Goal: Task Accomplishment & Management: Manage account settings

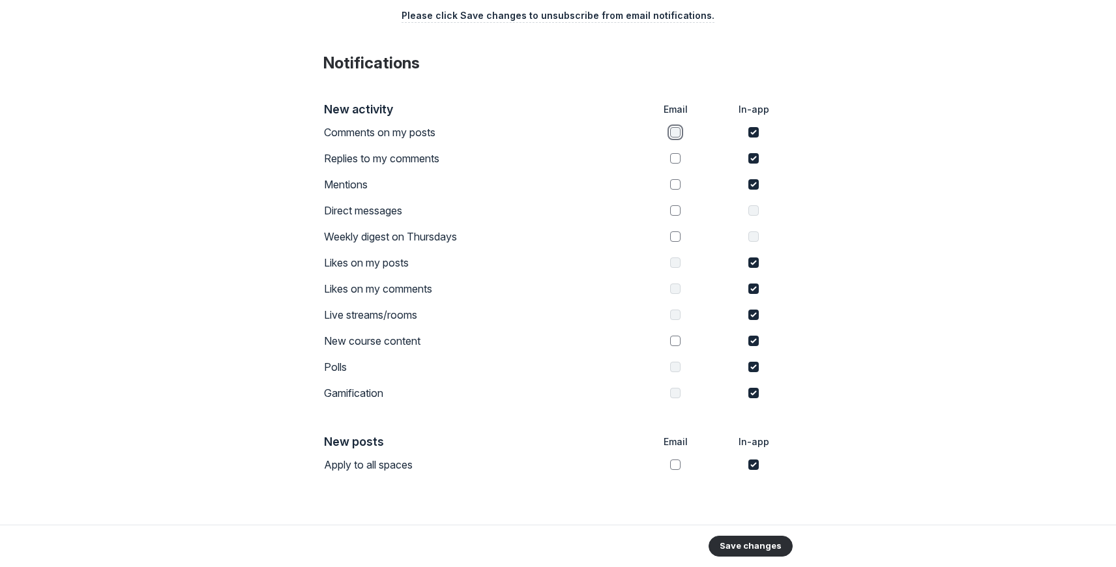
click at [677, 132] on input "checkbox" at bounding box center [675, 132] width 10 height 10
checkbox input "true"
click at [675, 155] on input "checkbox" at bounding box center [675, 158] width 10 height 10
checkbox input "true"
click at [673, 175] on td at bounding box center [675, 184] width 78 height 26
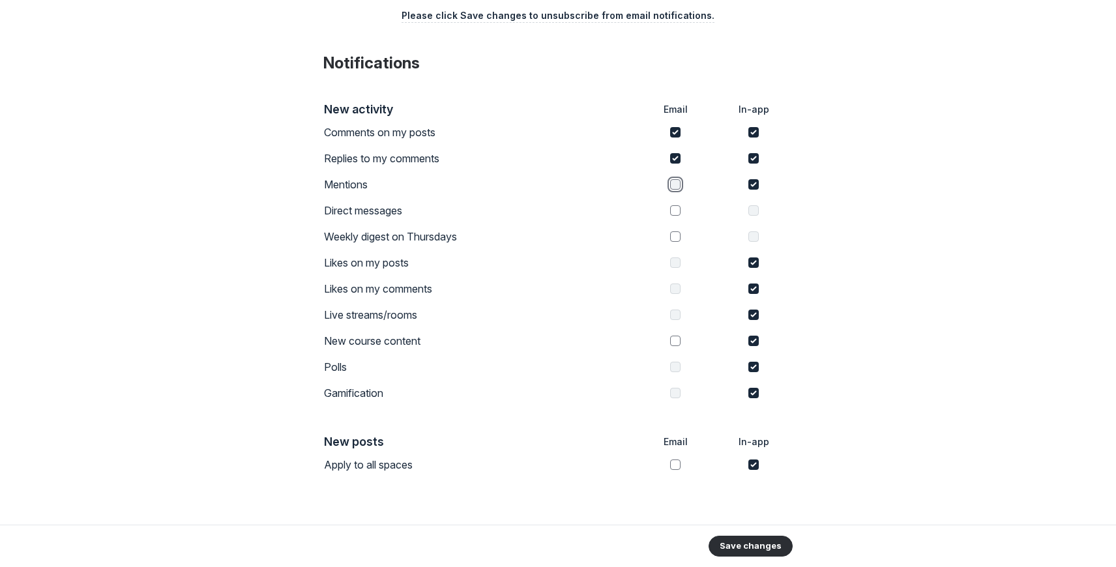
click at [673, 183] on input "checkbox" at bounding box center [675, 184] width 10 height 10
checkbox input "true"
click at [679, 224] on td at bounding box center [675, 237] width 78 height 26
click at [674, 235] on input "checkbox" at bounding box center [675, 236] width 10 height 10
checkbox input "true"
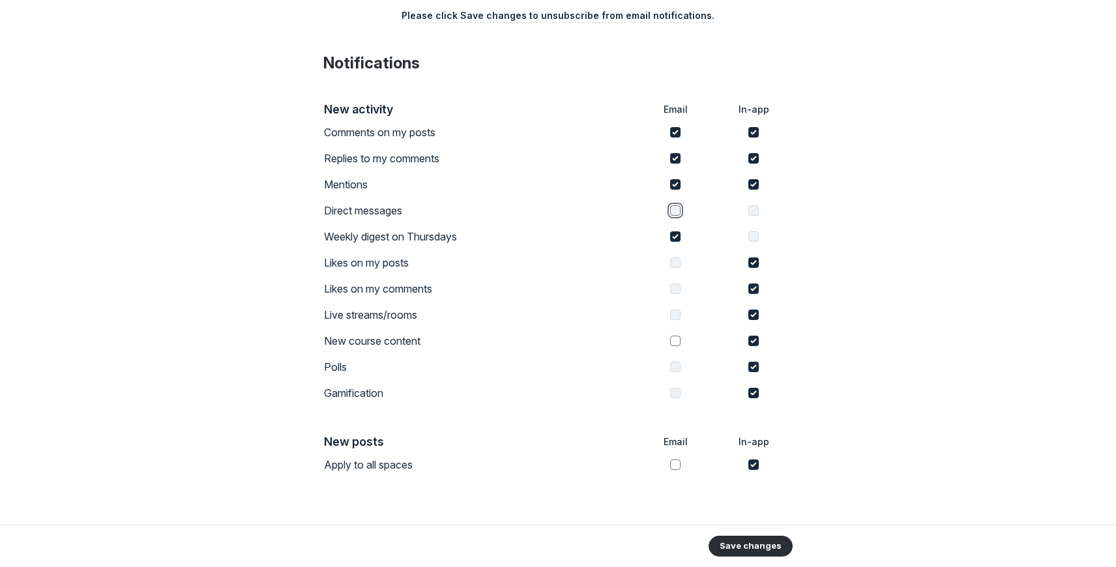
click at [675, 215] on input "checkbox" at bounding box center [675, 210] width 10 height 10
checkbox input "true"
click at [673, 339] on input "checkbox" at bounding box center [675, 341] width 10 height 10
checkbox input "true"
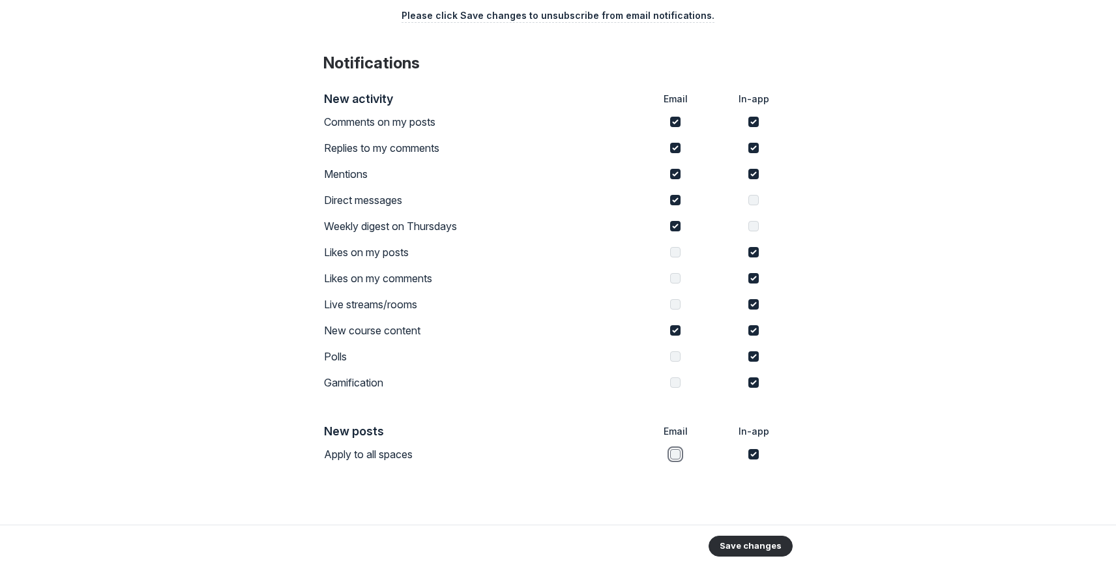
click at [675, 453] on input "checkbox" at bounding box center [675, 454] width 10 height 10
checkbox input "true"
click at [733, 545] on button "Save changes" at bounding box center [751, 546] width 84 height 21
